Goal: Transaction & Acquisition: Purchase product/service

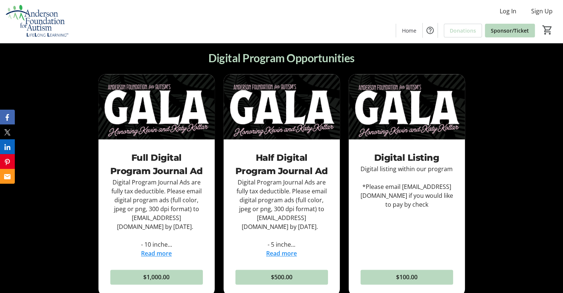
scroll to position [880, 0]
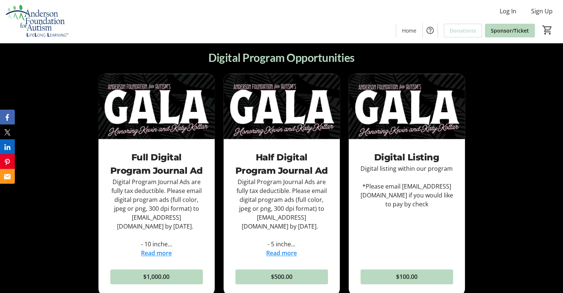
click at [277, 249] on link "Read more" at bounding box center [281, 253] width 31 height 8
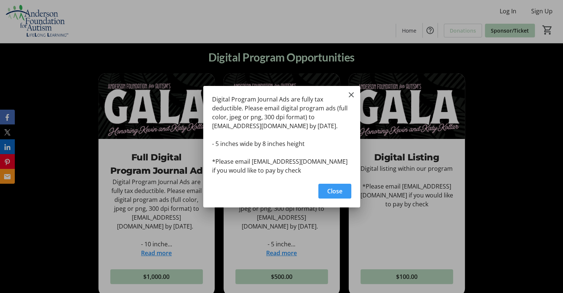
click at [334, 195] on span "Close" at bounding box center [334, 191] width 15 height 9
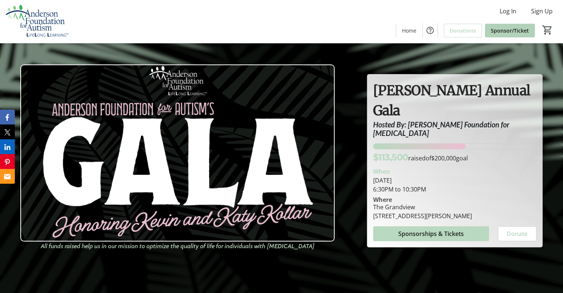
click at [514, 34] on span at bounding box center [510, 30] width 50 height 18
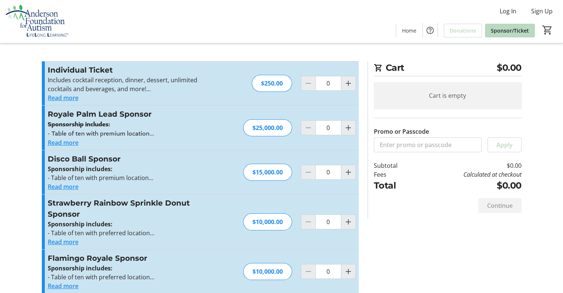
click at [67, 99] on button "Read more" at bounding box center [63, 97] width 31 height 9
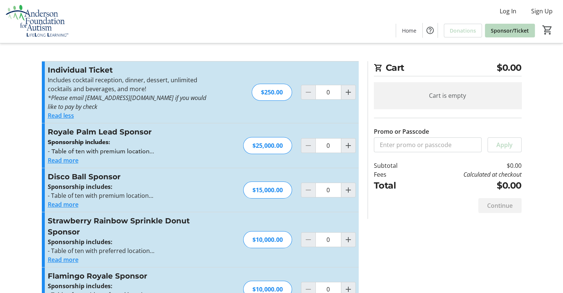
click at [76, 163] on button "Read more" at bounding box center [63, 160] width 31 height 9
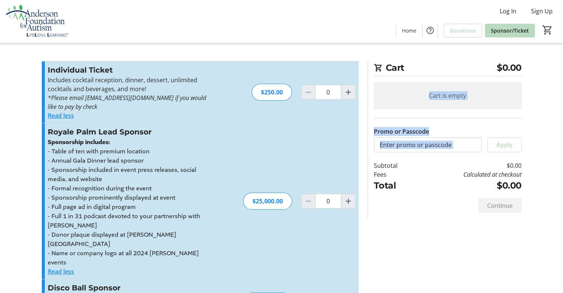
drag, startPoint x: 563, startPoint y: 73, endPoint x: 566, endPoint y: 130, distance: 57.1
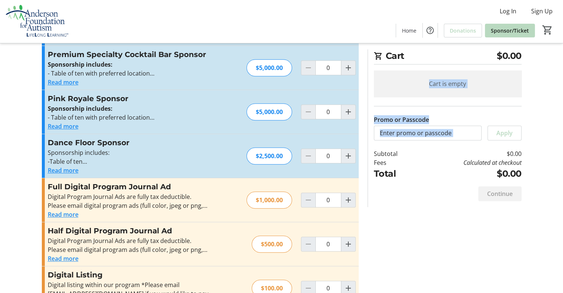
scroll to position [382, 0]
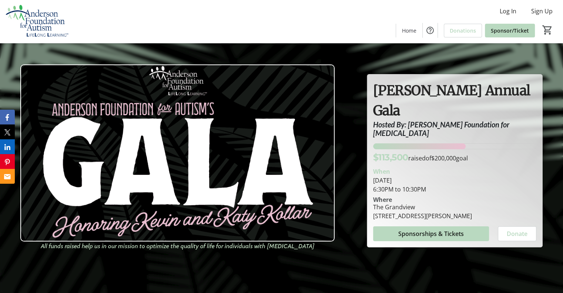
click at [465, 176] on div "[DATE] 6:30PM to 10:30PM" at bounding box center [454, 185] width 163 height 18
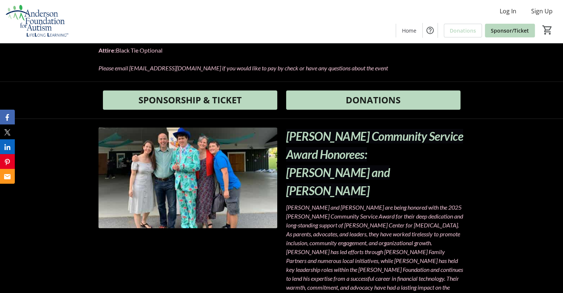
scroll to position [389, 0]
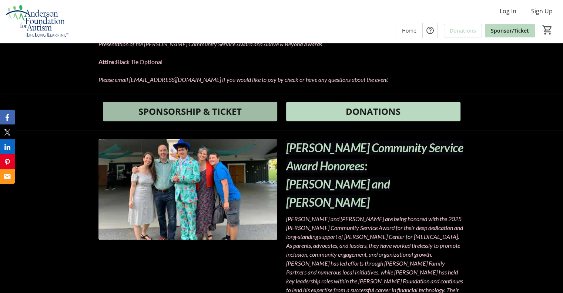
click at [240, 113] on span at bounding box center [190, 112] width 174 height 18
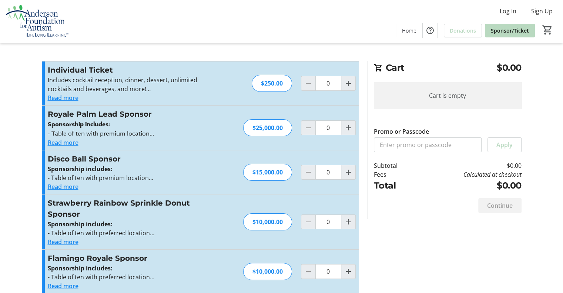
click at [70, 99] on button "Read more" at bounding box center [63, 97] width 31 height 9
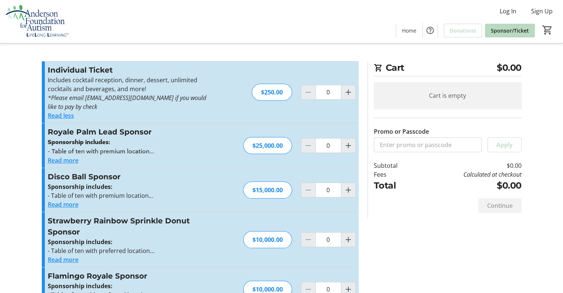
click at [66, 164] on button "Read more" at bounding box center [63, 160] width 31 height 9
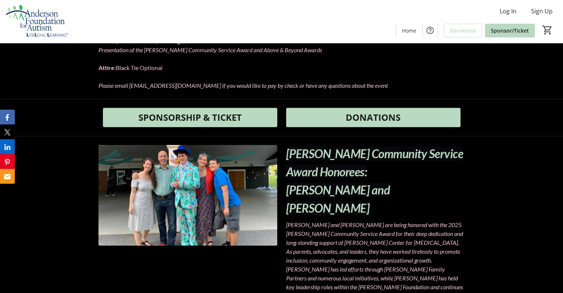
scroll to position [389, 0]
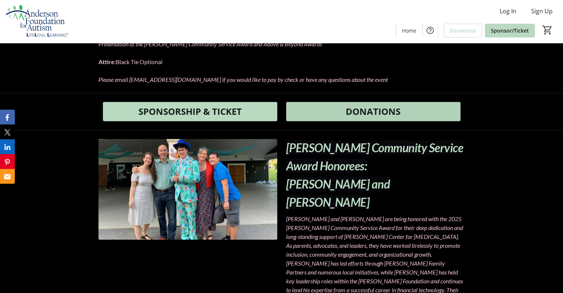
click at [344, 108] on span at bounding box center [373, 112] width 174 height 18
